Goal: Check status

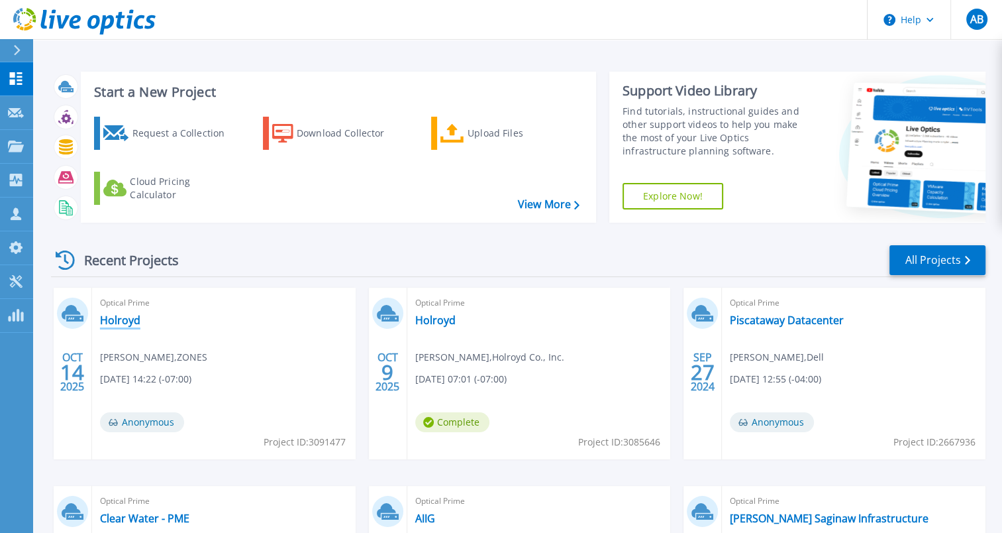
click at [132, 321] on link "Holroyd" at bounding box center [120, 319] width 40 height 13
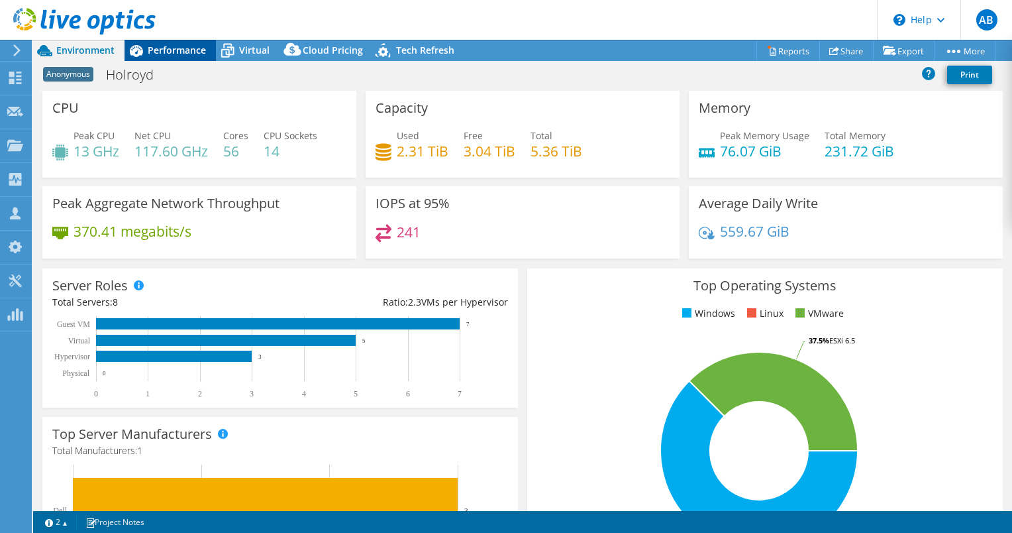
click at [177, 48] on span "Performance" at bounding box center [177, 50] width 58 height 13
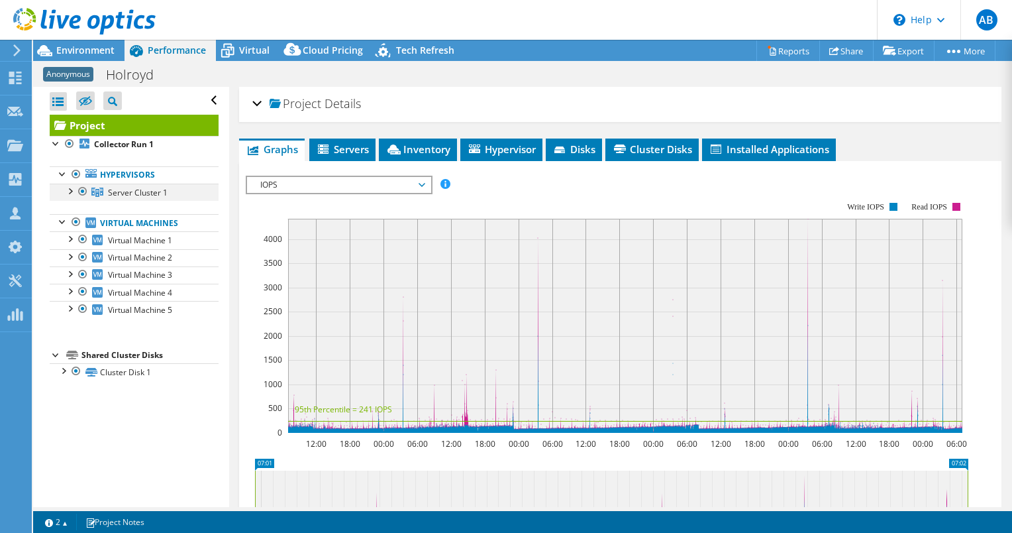
click at [67, 188] on div at bounding box center [69, 190] width 13 height 13
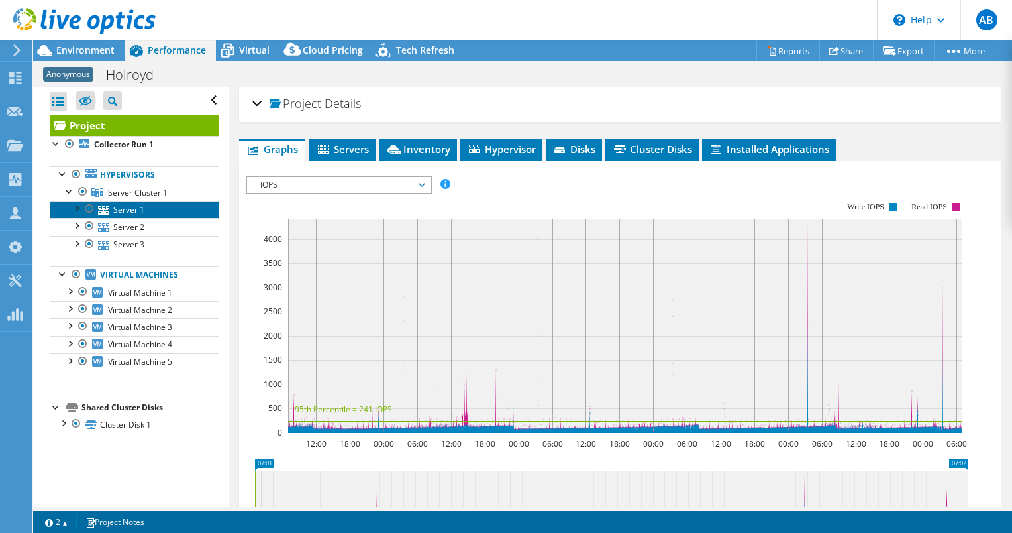
click at [131, 212] on link "Server 1" at bounding box center [134, 209] width 169 height 17
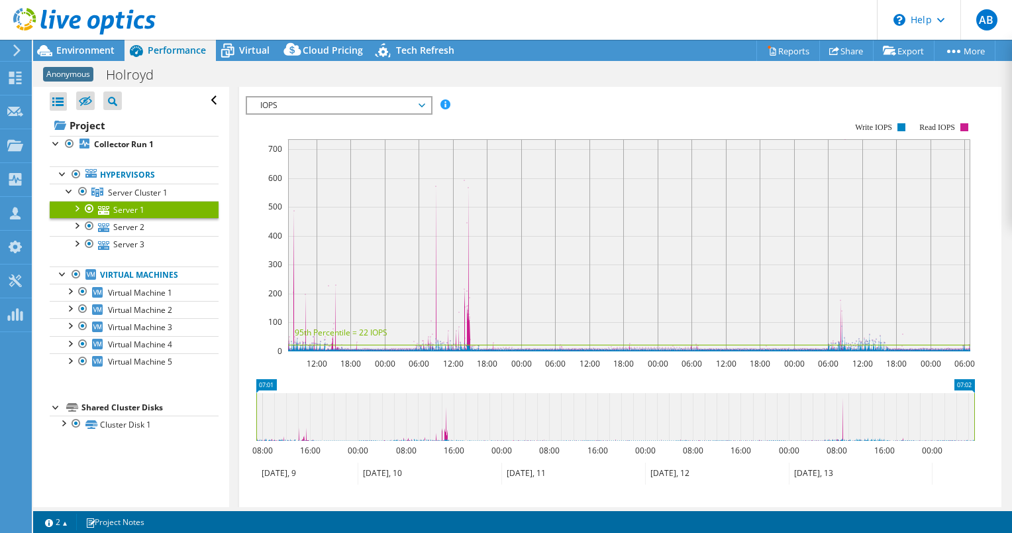
scroll to position [81, 0]
click at [85, 50] on span "Environment" at bounding box center [85, 50] width 58 height 13
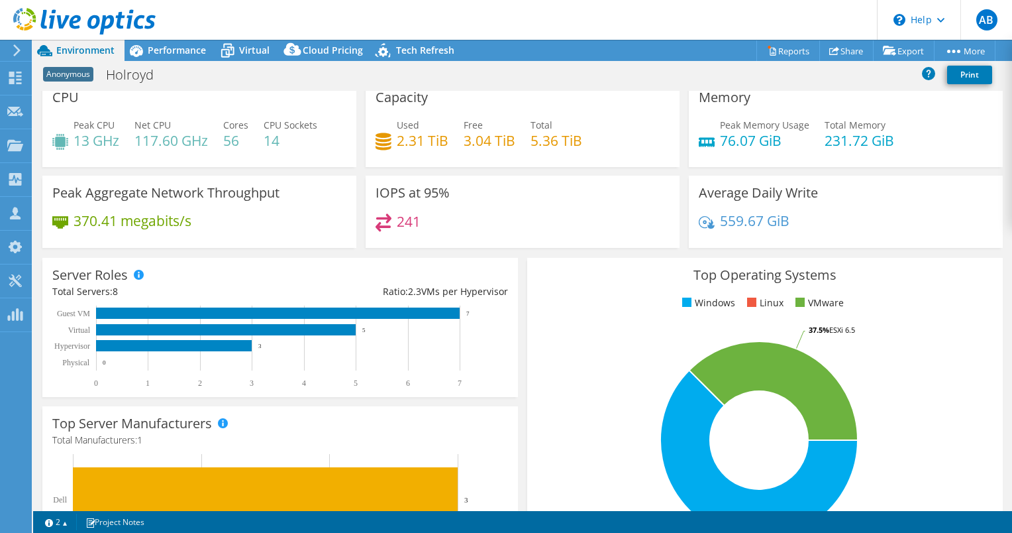
scroll to position [11, 0]
